Goal: Task Accomplishment & Management: Manage account settings

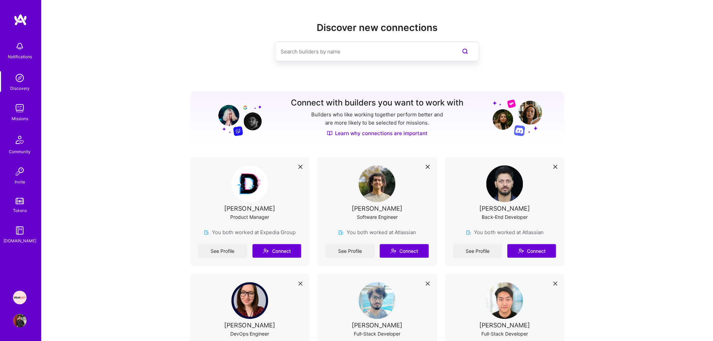
click at [23, 324] on img at bounding box center [20, 321] width 14 height 14
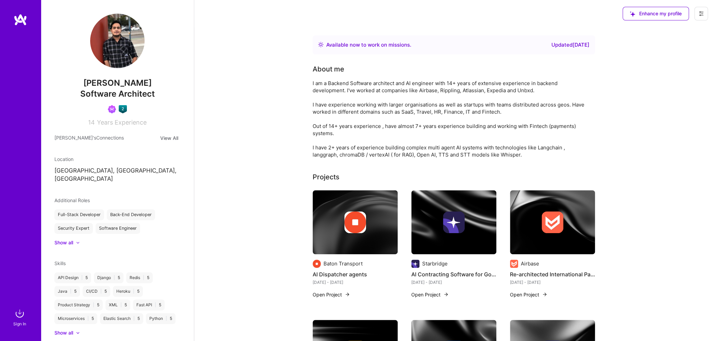
click at [15, 318] on img at bounding box center [20, 313] width 14 height 14
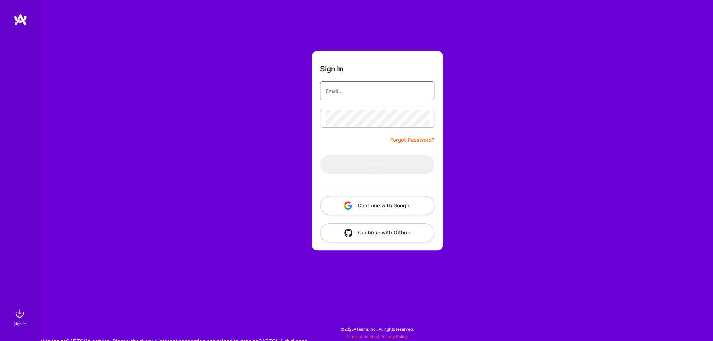
click at [357, 95] on input "email" at bounding box center [376, 90] width 103 height 17
type input "[EMAIL_ADDRESS][DOMAIN_NAME]"
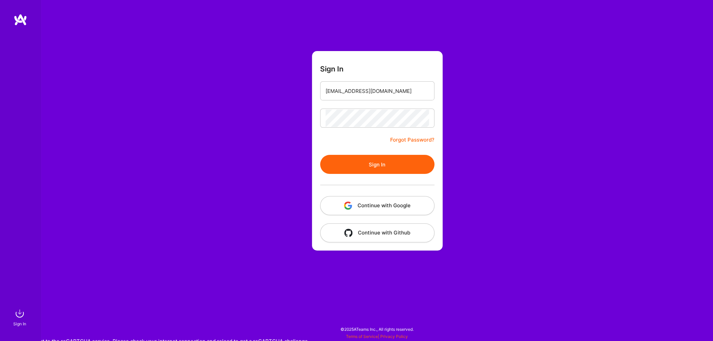
click at [368, 165] on button "Sign In" at bounding box center [377, 164] width 114 height 19
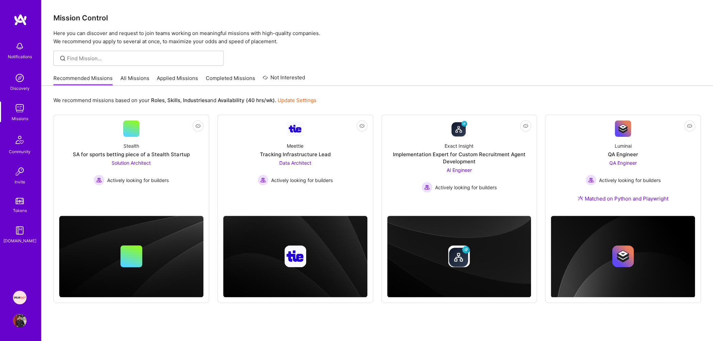
click at [21, 323] on img at bounding box center [20, 321] width 14 height 14
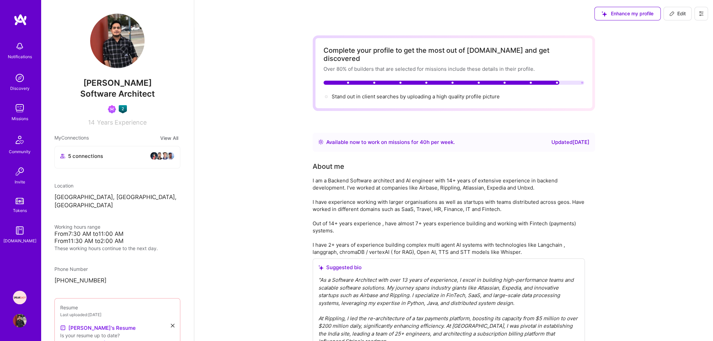
click at [703, 15] on icon at bounding box center [700, 13] width 5 height 5
click at [671, 30] on button "Settings" at bounding box center [682, 28] width 51 height 17
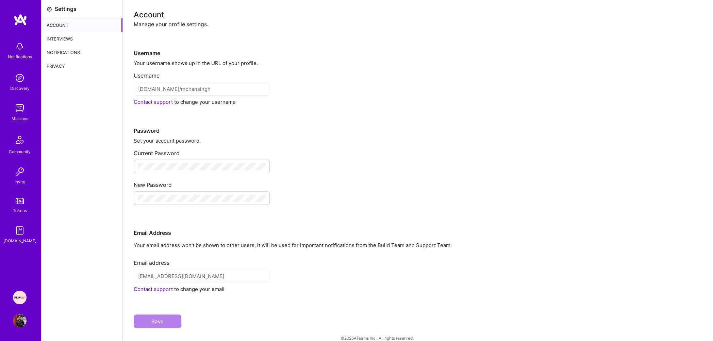
click at [63, 40] on div "Interviews" at bounding box center [81, 39] width 81 height 14
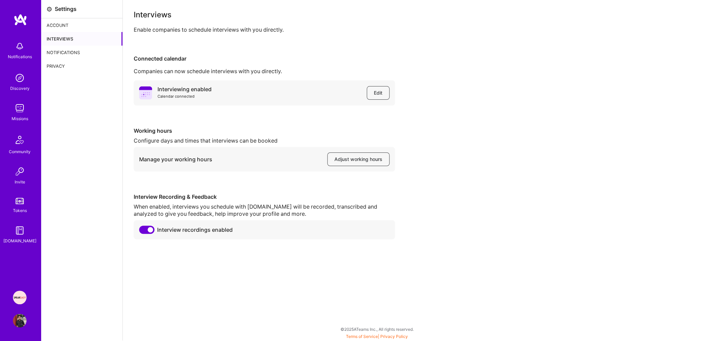
click at [63, 54] on div "Notifications" at bounding box center [81, 53] width 81 height 14
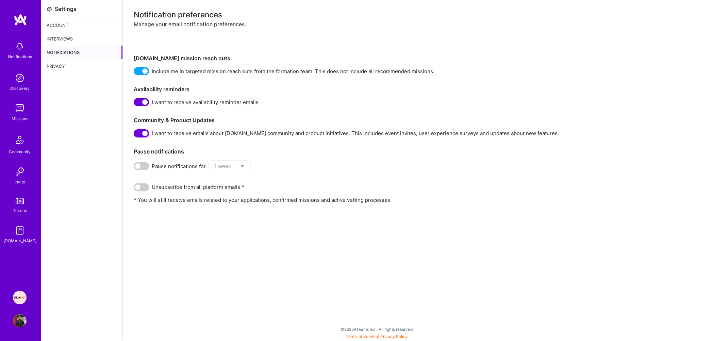
click at [59, 68] on div "Privacy" at bounding box center [81, 66] width 81 height 14
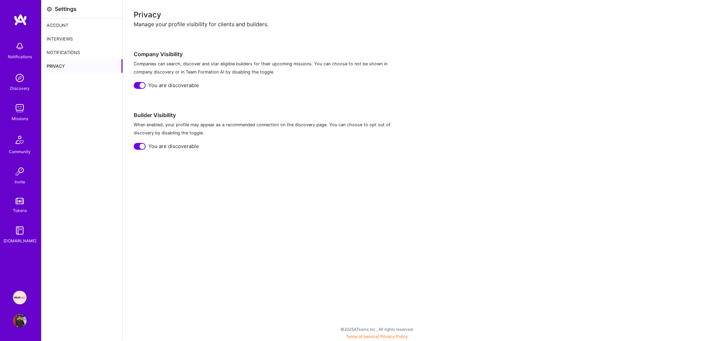
click at [20, 116] on div "Missions" at bounding box center [20, 118] width 17 height 7
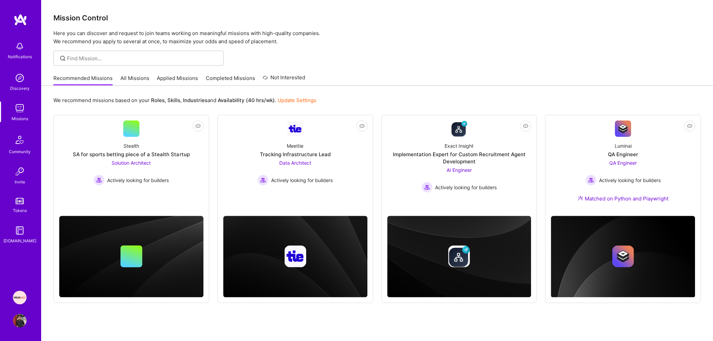
click at [139, 78] on link "All Missions" at bounding box center [134, 79] width 29 height 11
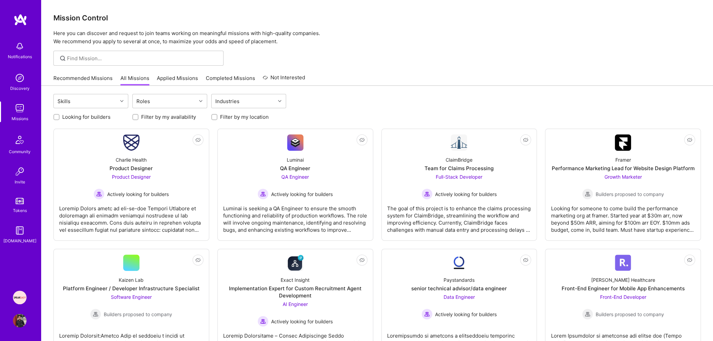
click at [173, 81] on link "Applied Missions" at bounding box center [177, 79] width 41 height 11
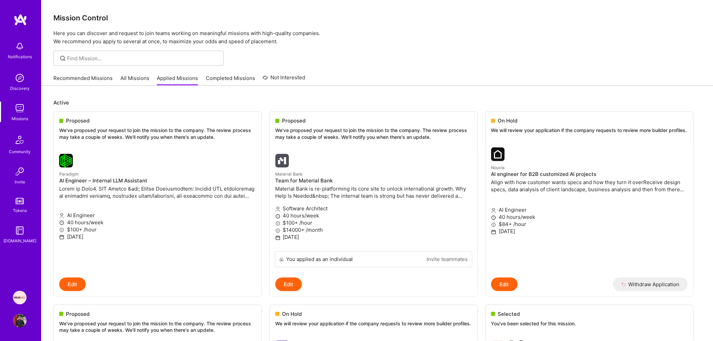
click at [69, 78] on link "Recommended Missions" at bounding box center [82, 79] width 59 height 11
